Goal: Transaction & Acquisition: Purchase product/service

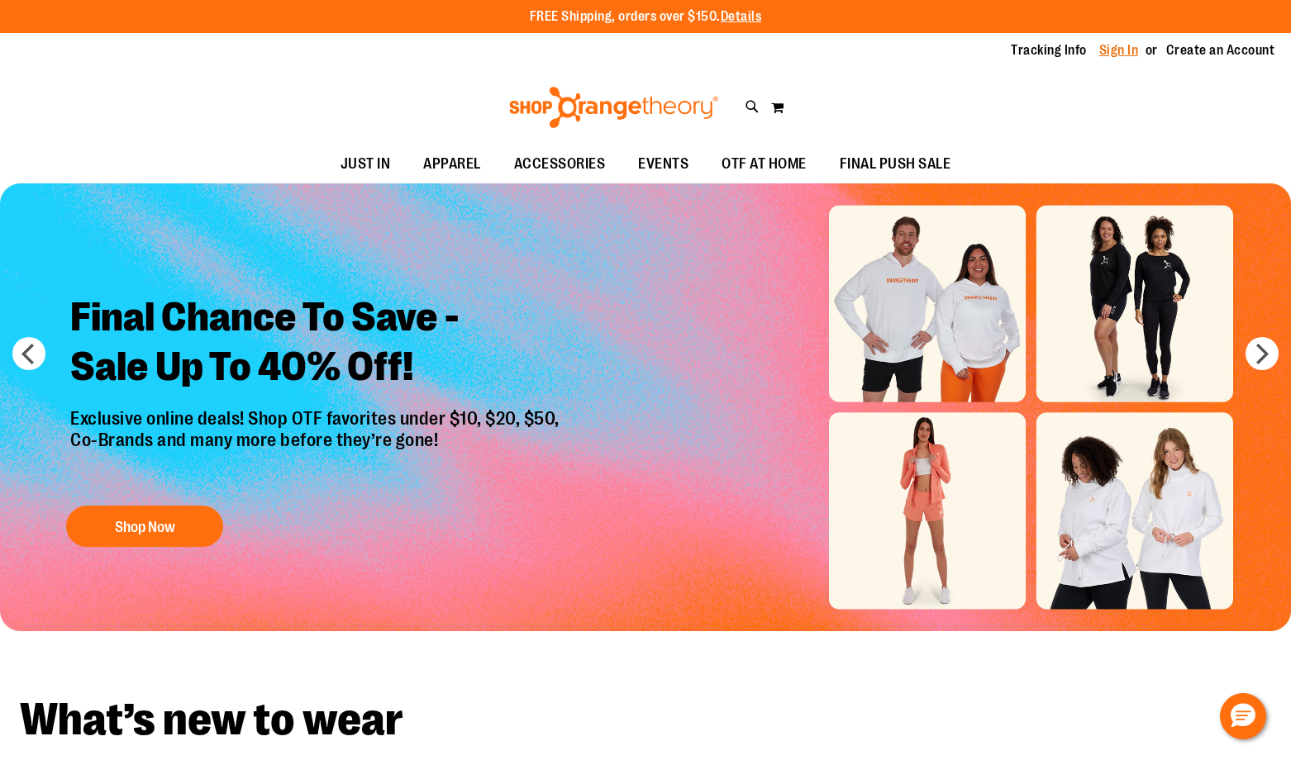
type input "**********"
click at [1100, 48] on link "Sign In" at bounding box center [1119, 50] width 40 height 18
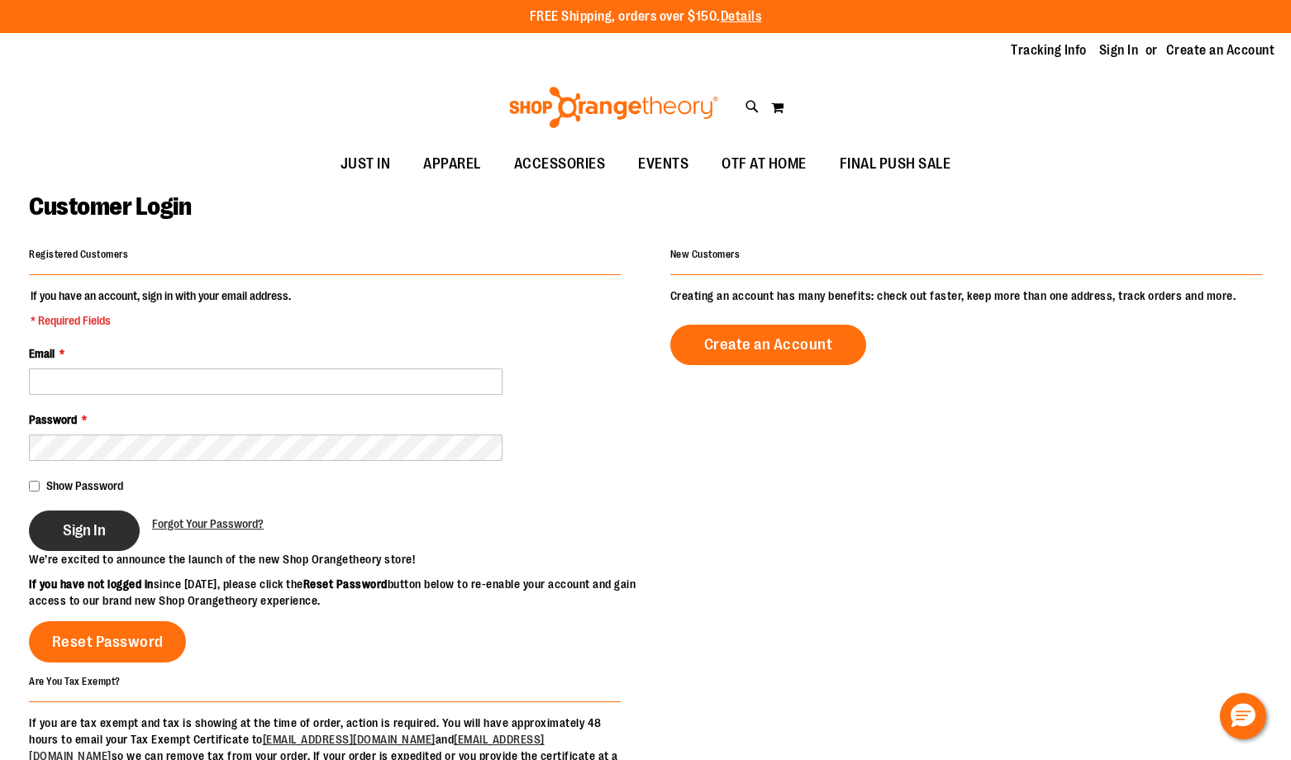
type input "**********"
click at [124, 522] on button "Sign In" at bounding box center [84, 531] width 111 height 40
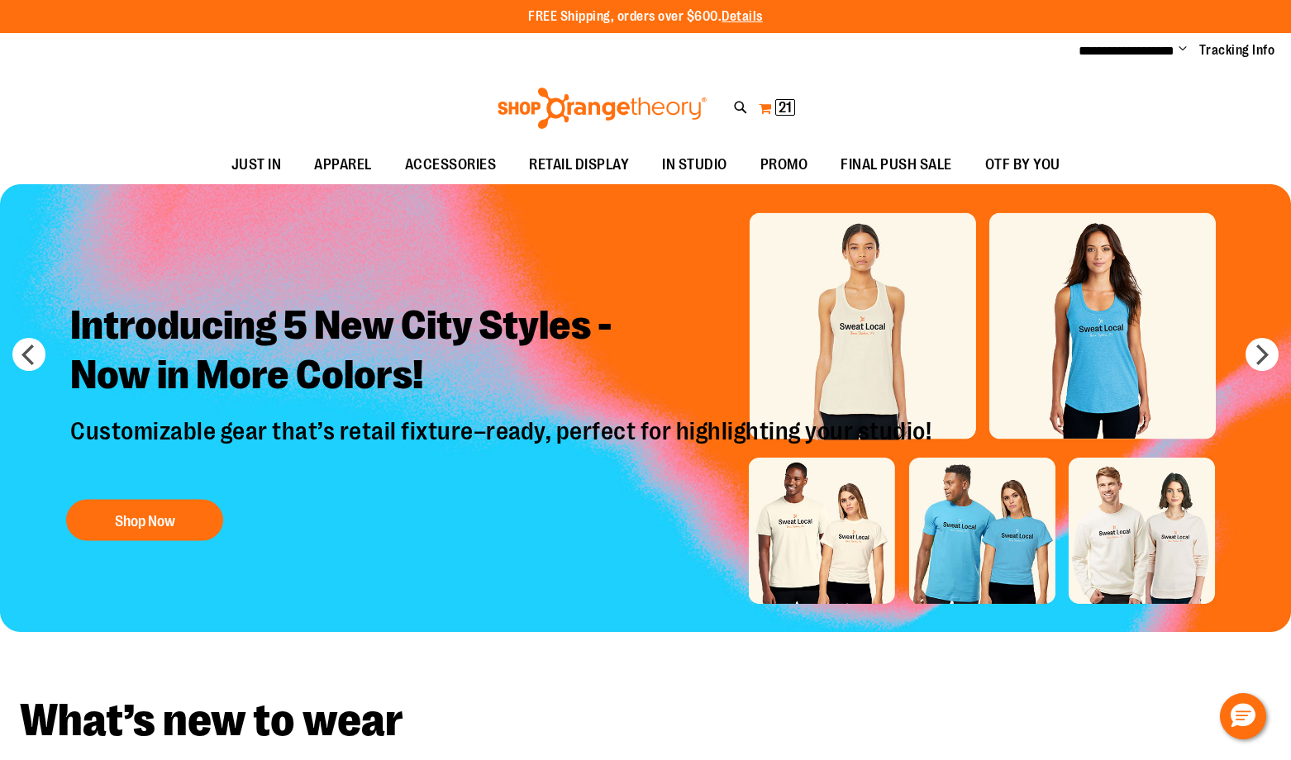
type input "**********"
click at [792, 102] on span "21" at bounding box center [785, 107] width 13 height 17
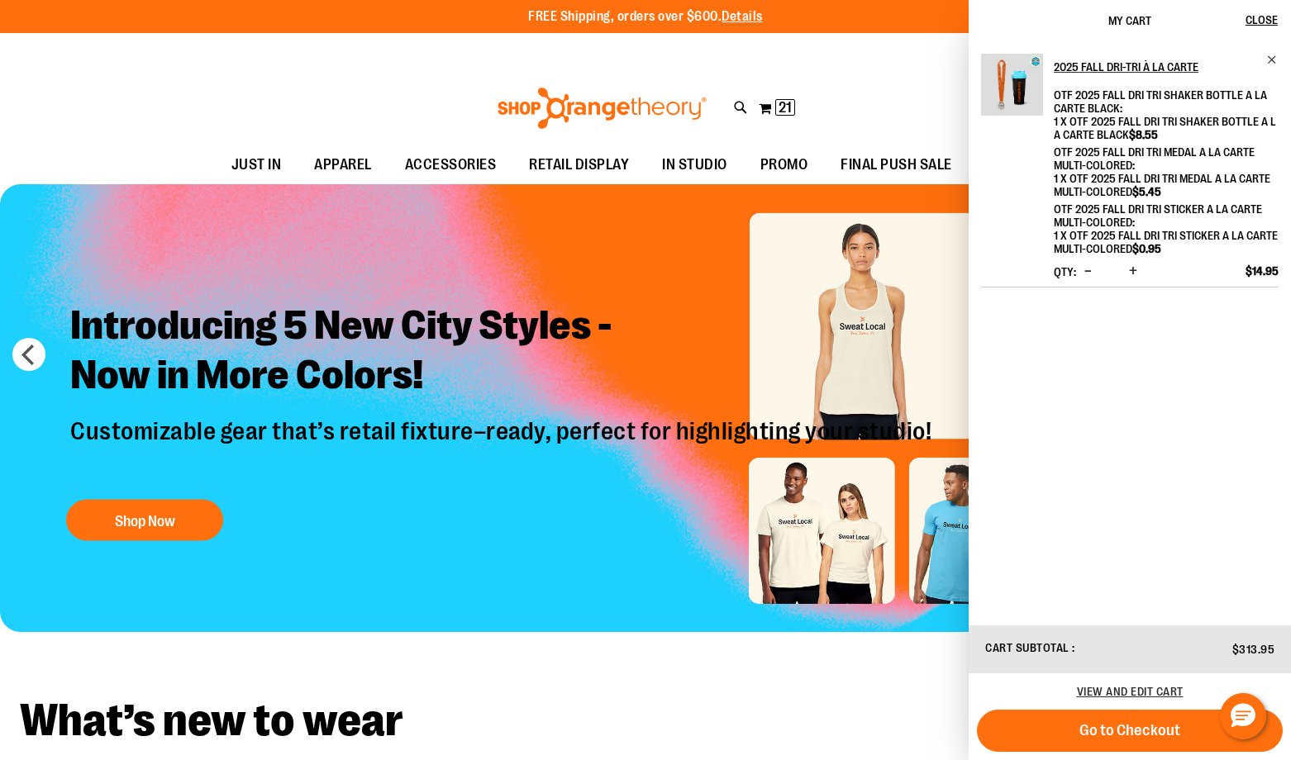
click at [1131, 271] on span "Increase product quantity" at bounding box center [1133, 271] width 8 height 17
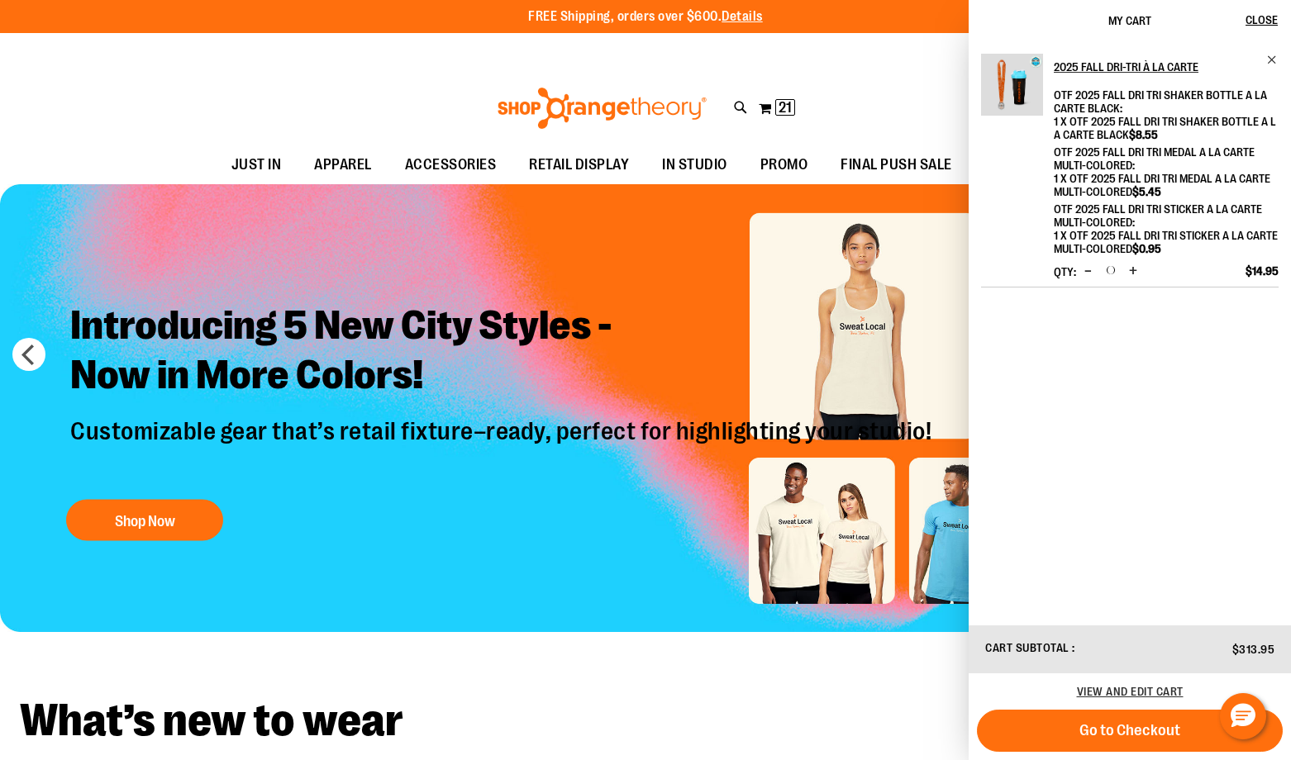
click at [1131, 271] on span "Increase product quantity" at bounding box center [1133, 271] width 8 height 17
click at [1136, 274] on span "Increase product quantity" at bounding box center [1133, 271] width 8 height 17
click at [1125, 269] on button "Increase product quantity" at bounding box center [1133, 272] width 17 height 17
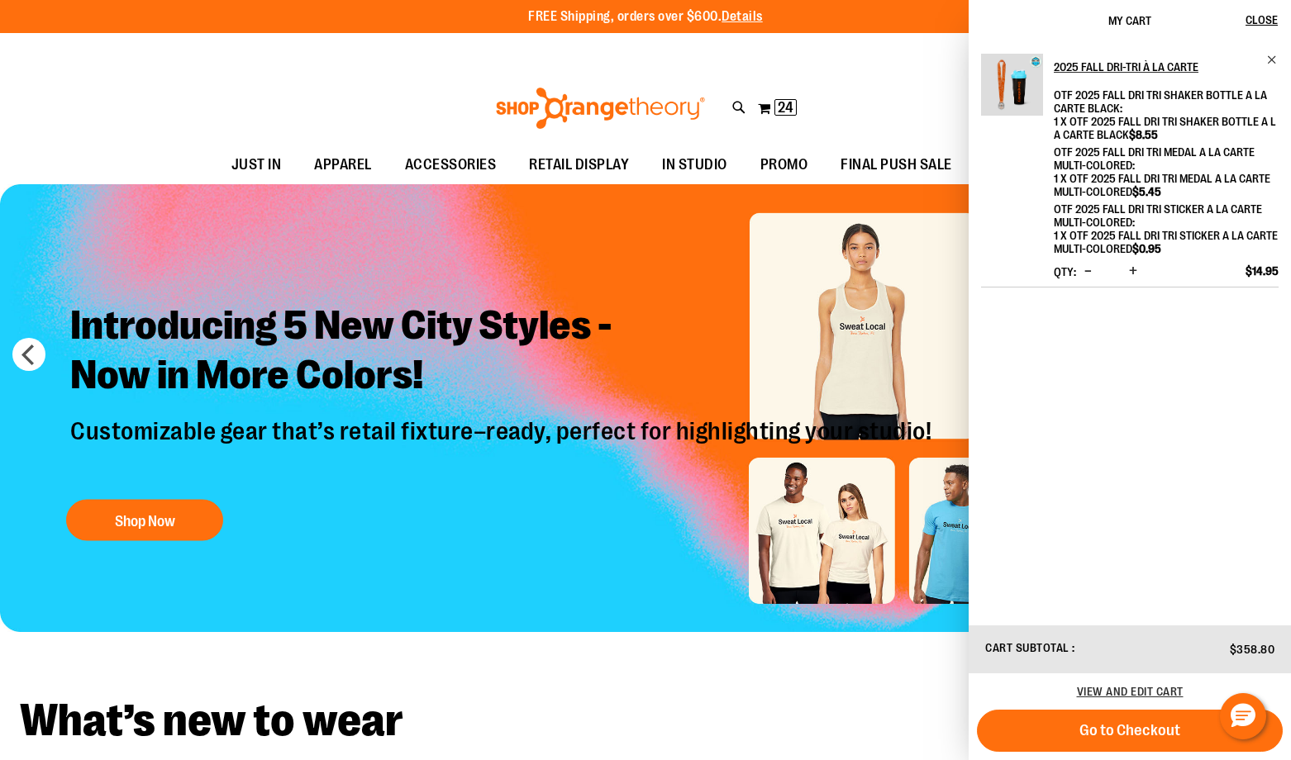
click at [1133, 267] on span "Increase product quantity" at bounding box center [1133, 271] width 8 height 17
click at [1126, 272] on button "Increase product quantity" at bounding box center [1133, 272] width 17 height 17
click at [1135, 277] on span "Increase product quantity" at bounding box center [1133, 271] width 8 height 17
click at [1131, 270] on span "Increase product quantity" at bounding box center [1133, 271] width 8 height 17
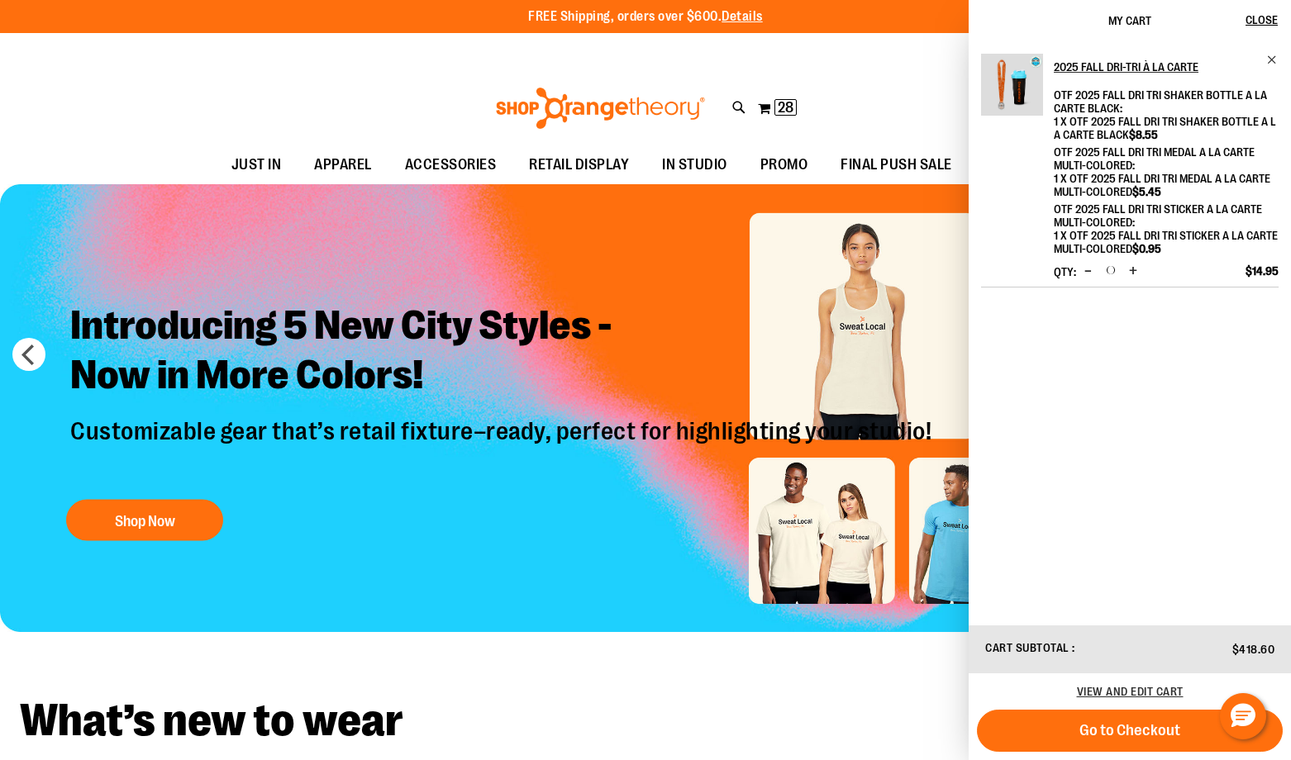
click at [1131, 270] on span "Increase product quantity" at bounding box center [1133, 271] width 8 height 17
click at [1129, 270] on span "Increase product quantity" at bounding box center [1133, 271] width 8 height 17
click at [1272, 20] on span "Close" at bounding box center [1261, 19] width 32 height 13
